Goal: Information Seeking & Learning: Learn about a topic

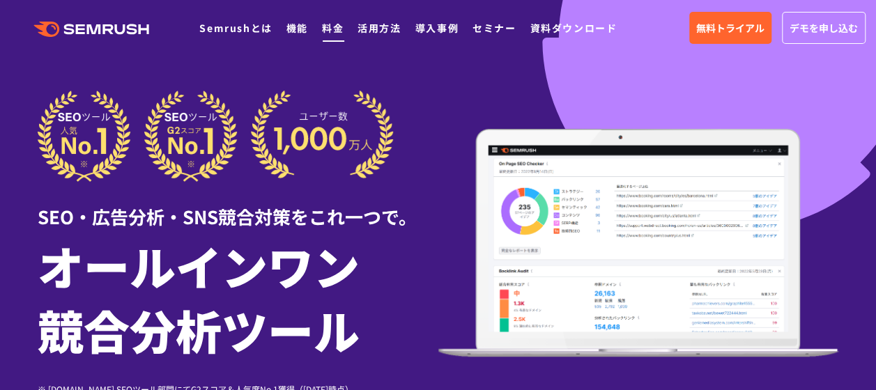
click at [334, 24] on link "料金" at bounding box center [333, 28] width 22 height 14
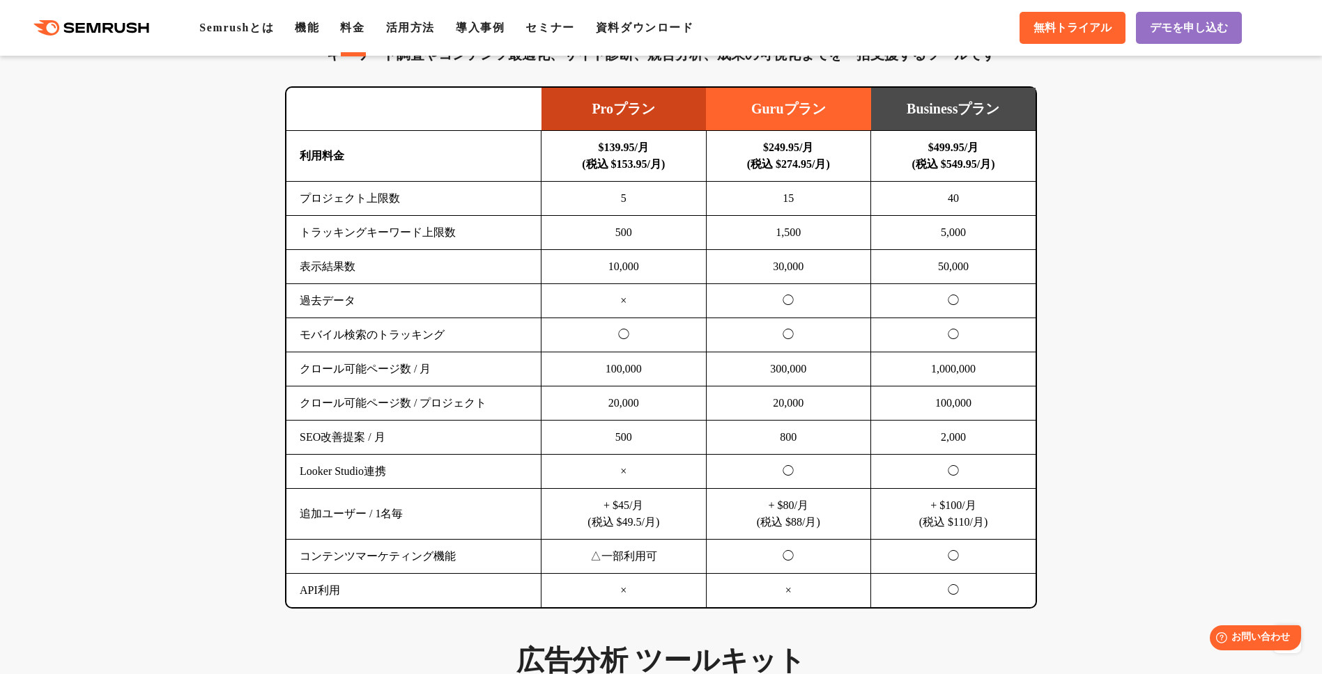
scroll to position [886, 0]
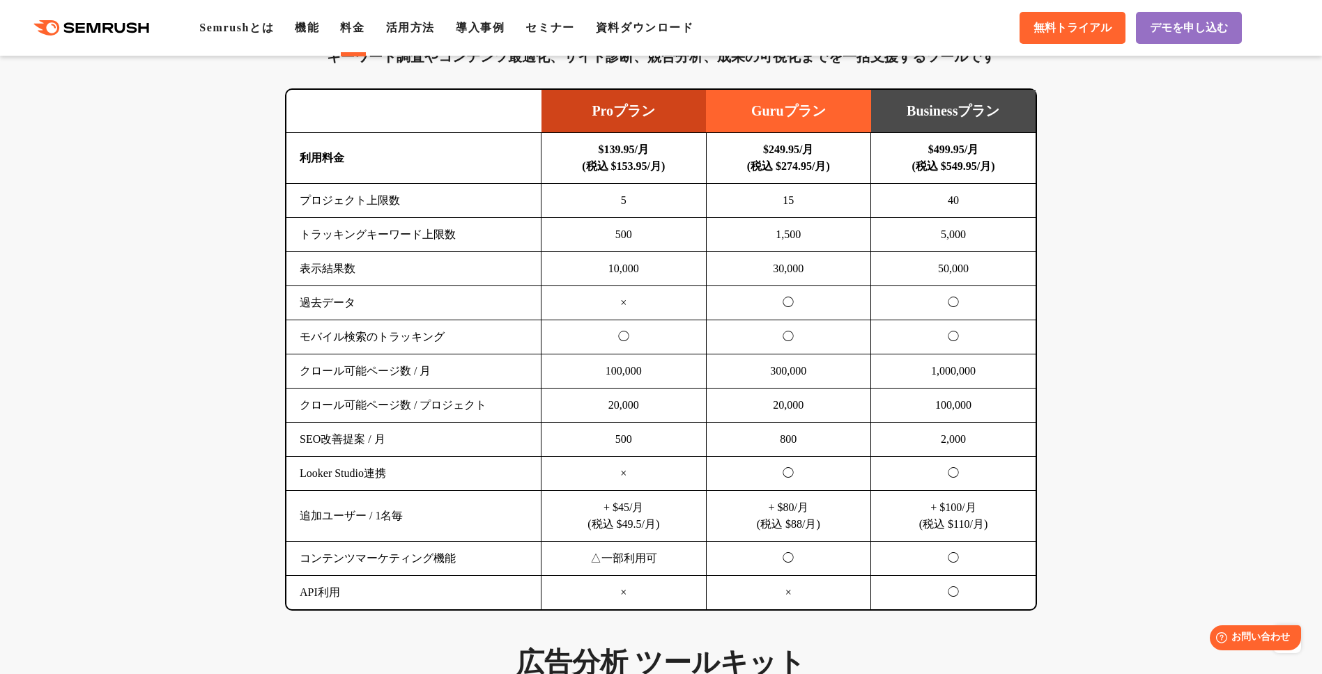
click at [450, 237] on td "トラッキングキーワード上限数" at bounding box center [413, 235] width 255 height 34
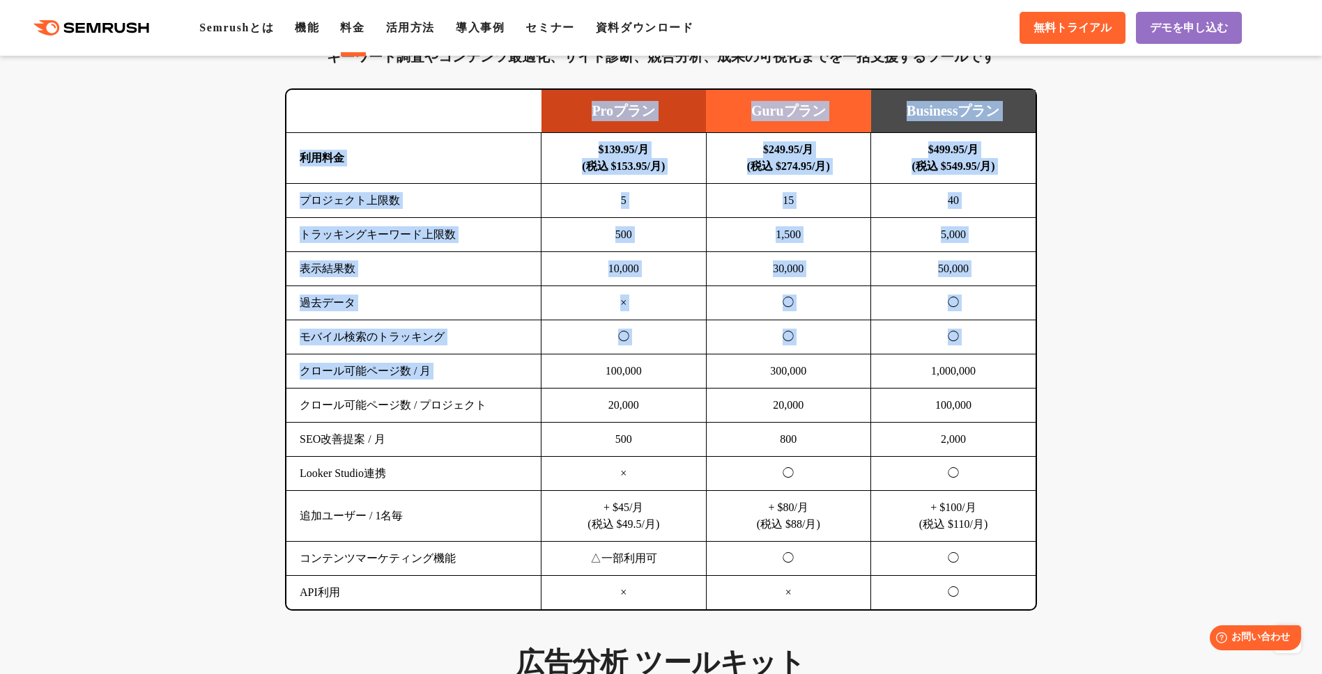
drag, startPoint x: 270, startPoint y: 90, endPoint x: 544, endPoint y: 364, distance: 387.7
click at [544, 364] on td "100,000" at bounding box center [623, 372] width 165 height 34
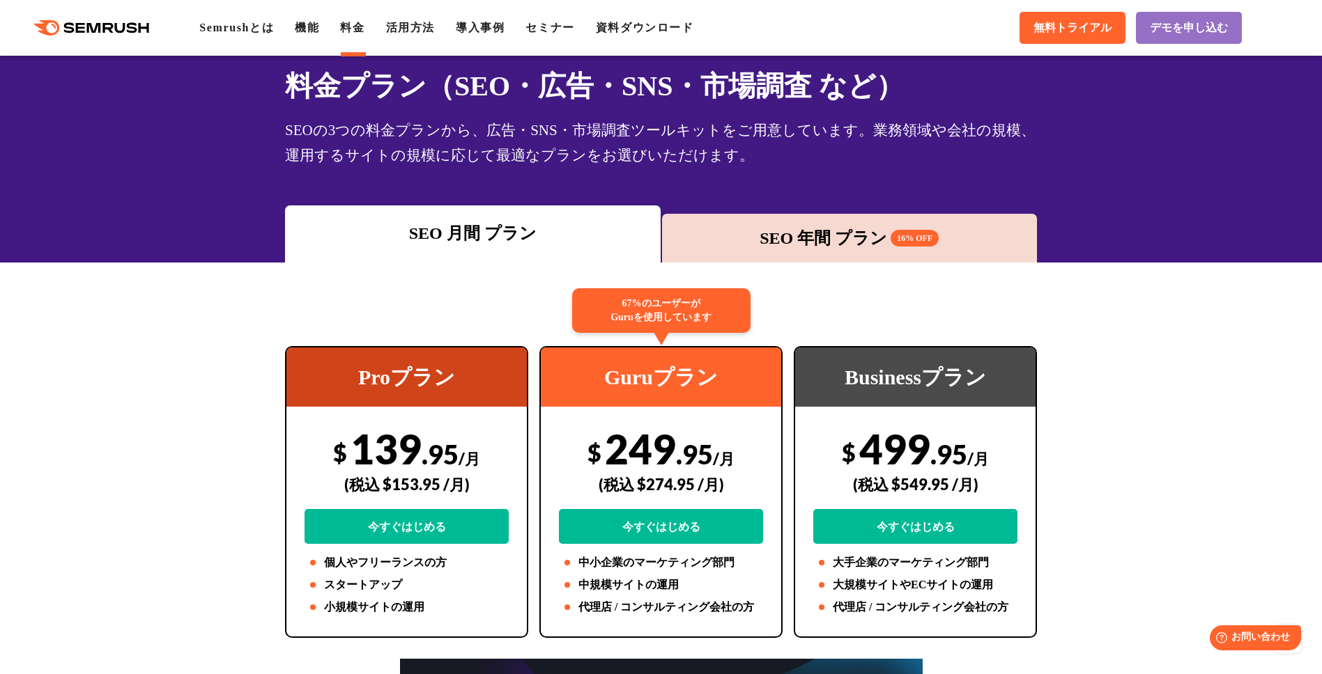
scroll to position [0, 0]
